Goal: Navigation & Orientation: Find specific page/section

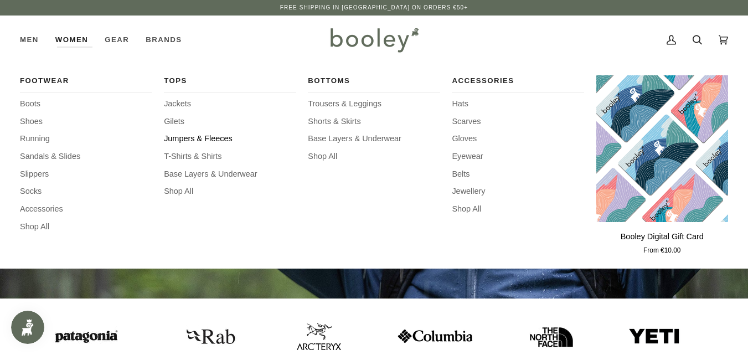
click at [195, 137] on span "Jumpers & Fleeces" at bounding box center [230, 139] width 132 height 12
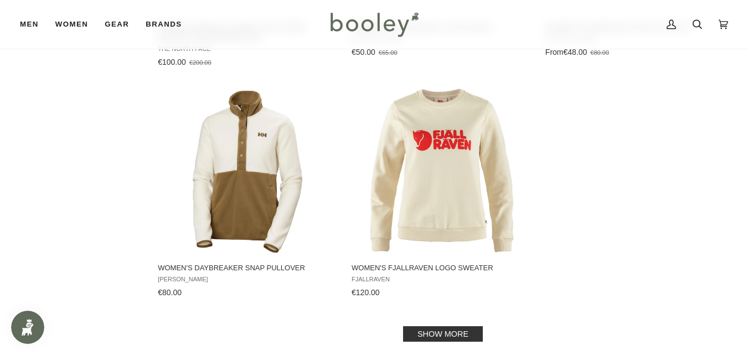
scroll to position [1548, 0]
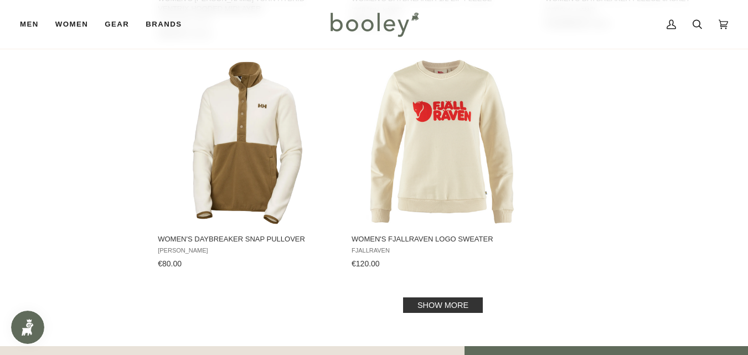
click at [431, 297] on link "Show more" at bounding box center [443, 304] width 80 height 15
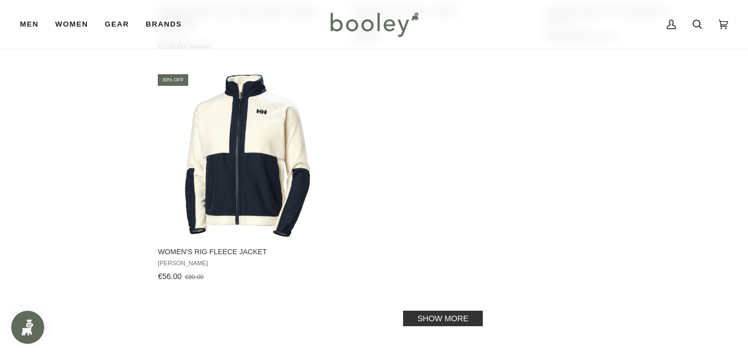
scroll to position [3199, 0]
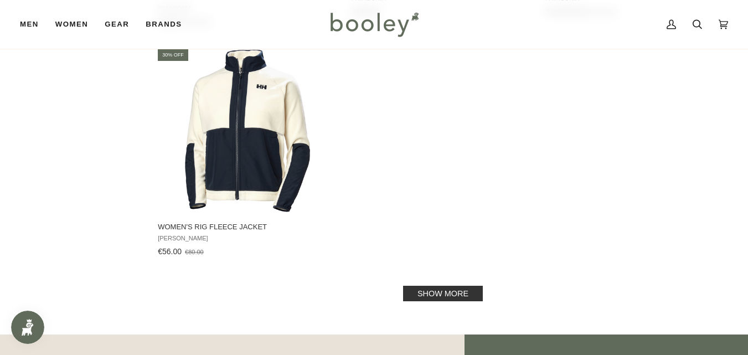
click at [461, 286] on link "Show more" at bounding box center [443, 293] width 80 height 15
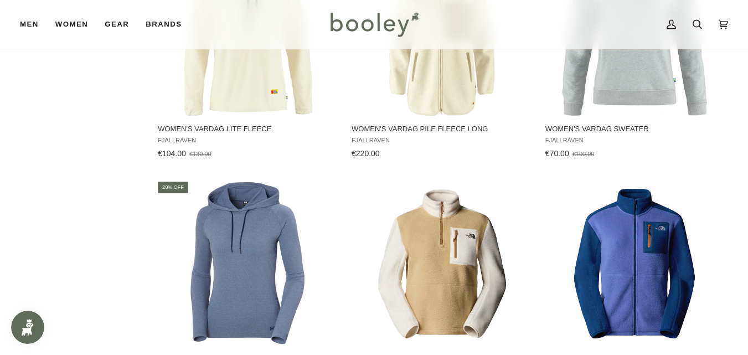
scroll to position [3749, 0]
